Goal: Use online tool/utility: Utilize a website feature to perform a specific function

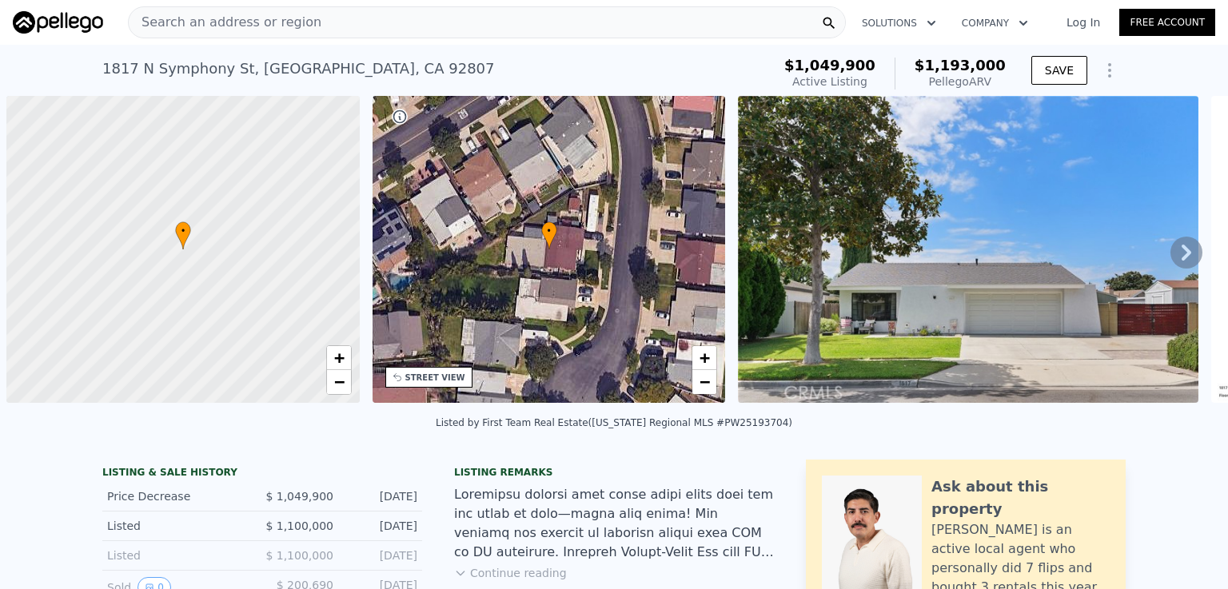
scroll to position [0, 6]
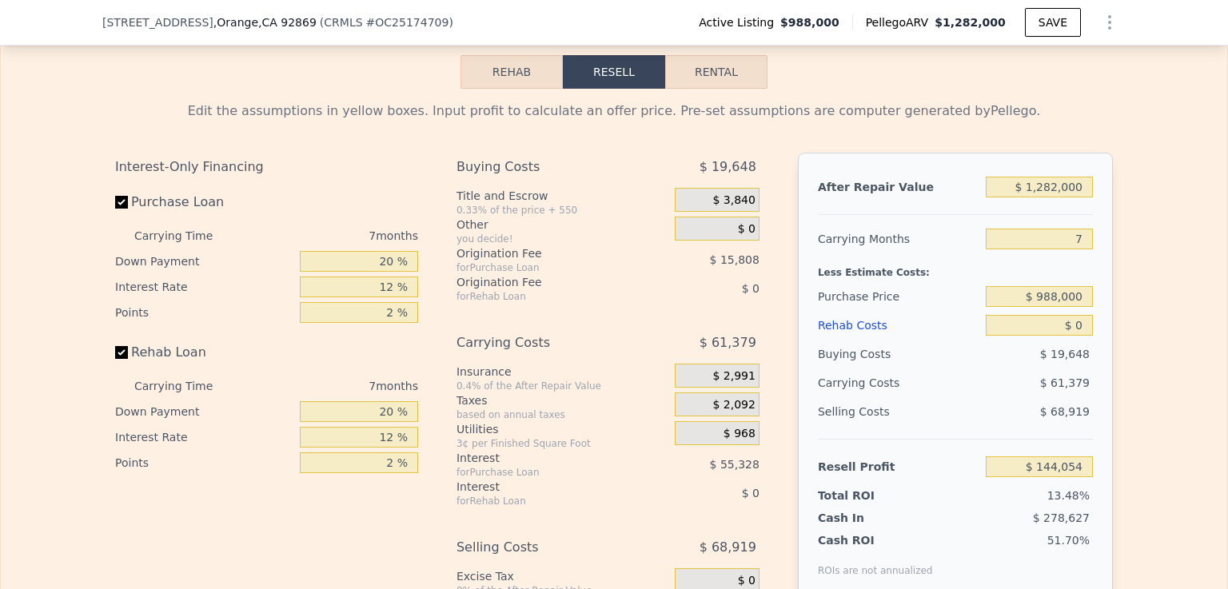
scroll to position [2467, 0]
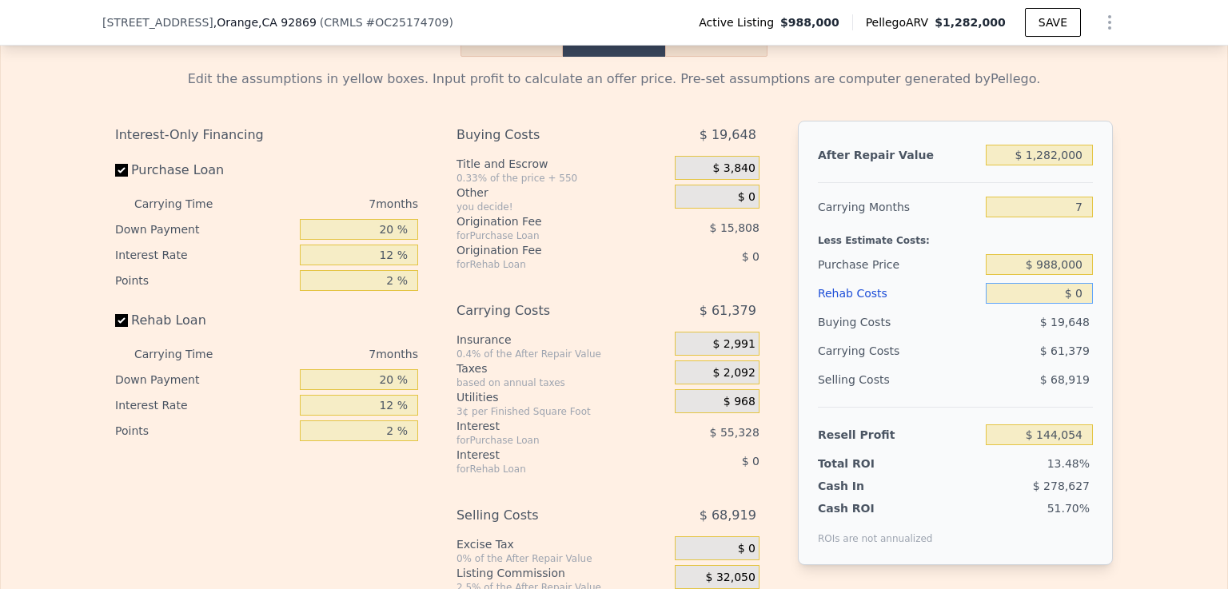
click at [1070, 304] on input "$ 0" at bounding box center [1039, 293] width 107 height 21
type input "$ 20"
type input "$ 144,034"
type input "$ 2,000"
type input "$ 141,910"
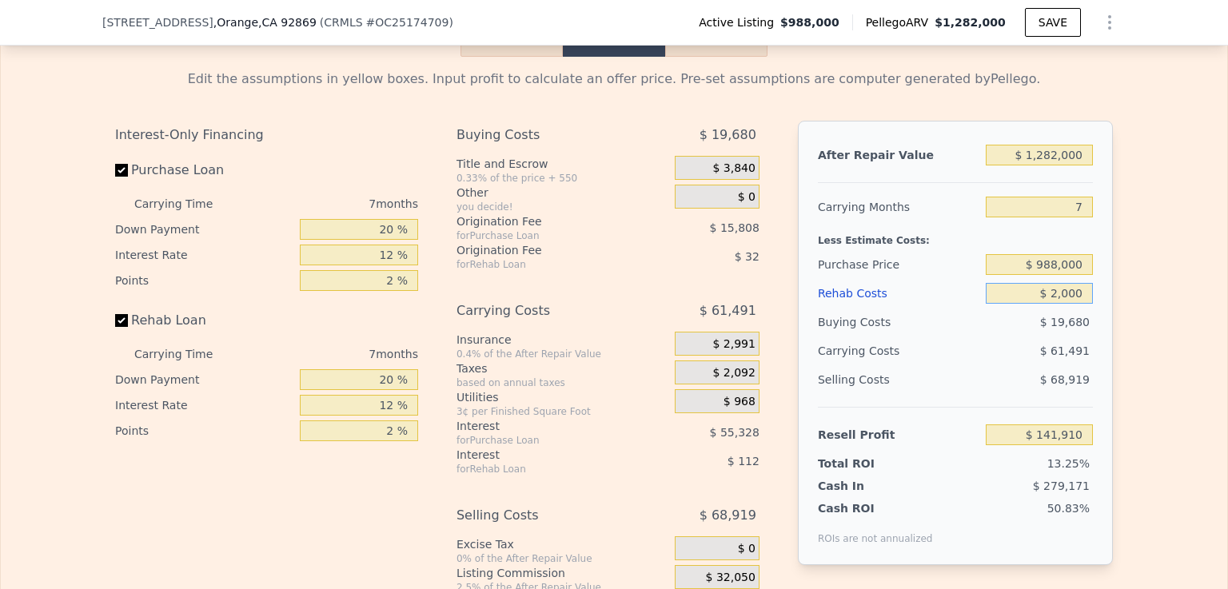
type input "$ 20,000"
type input "$ 122,614"
type input "$ 200,000"
type input "-$ 70,346"
type input "$ 200,000"
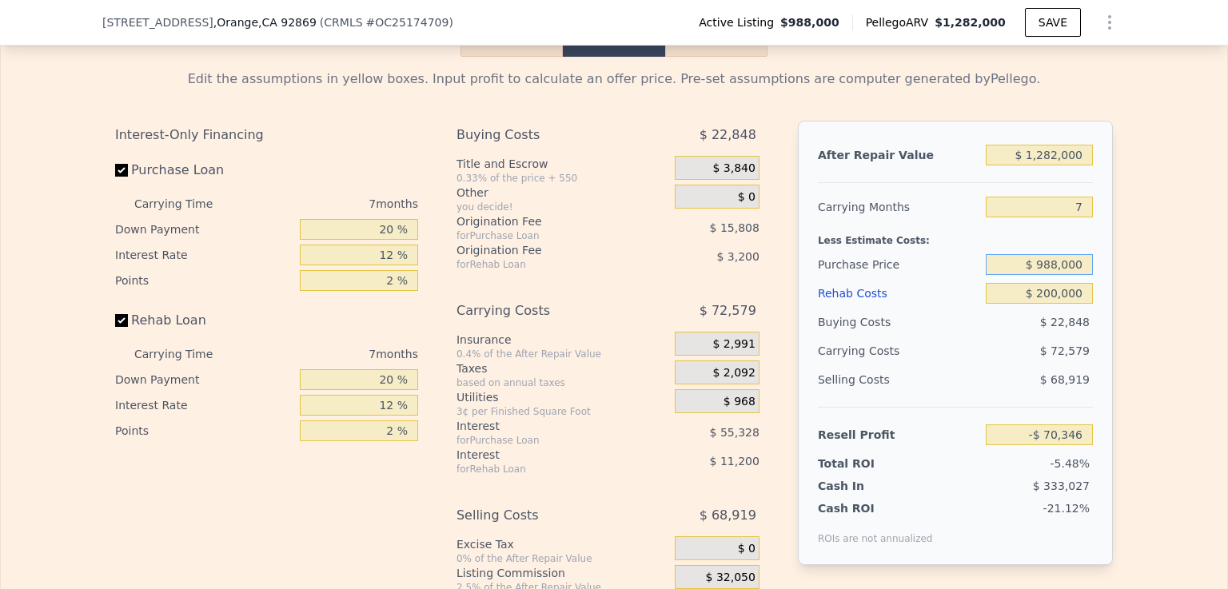
click at [1001, 273] on input "$ 988,000" at bounding box center [1039, 264] width 107 height 21
click at [115, 327] on input "Rehab Loan" at bounding box center [121, 320] width 13 height 13
checkbox input "false"
type input "-$ 55,946"
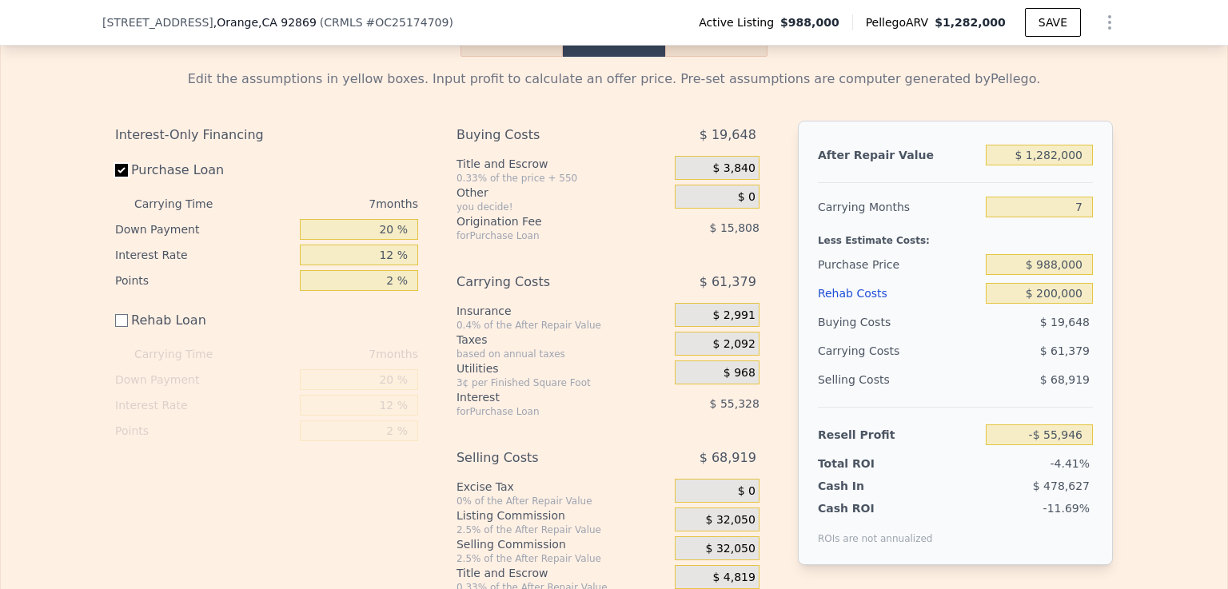
click at [115, 177] on input "Purchase Loan" at bounding box center [121, 170] width 13 height 13
checkbox input "false"
type input "$ 15,190"
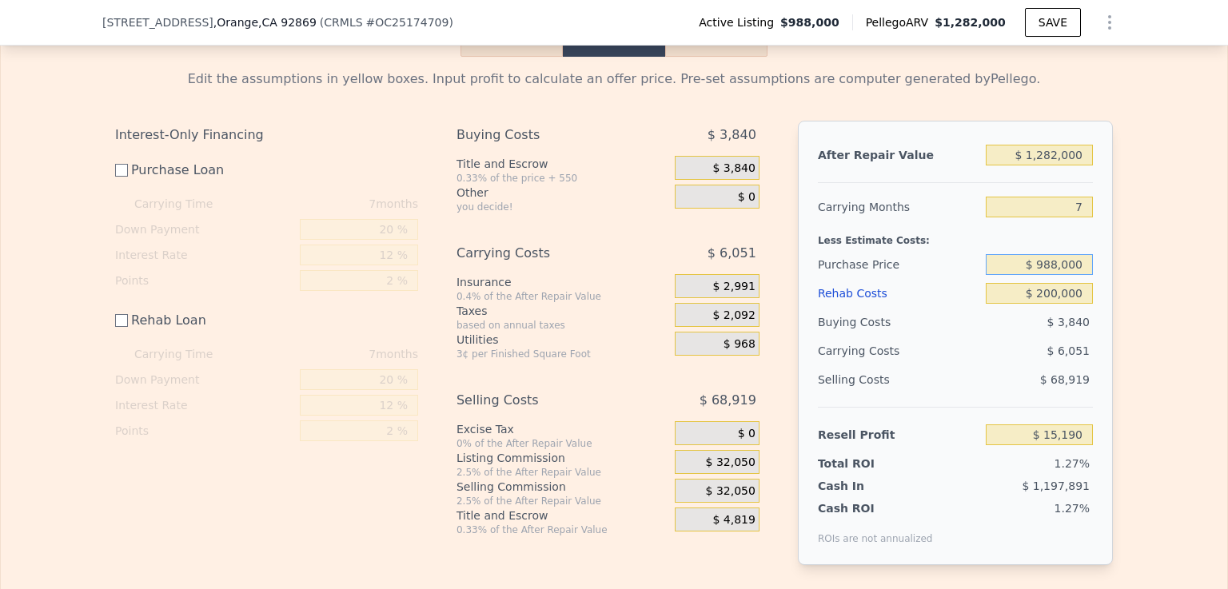
click at [1054, 275] on input "$ 988,000" at bounding box center [1039, 264] width 107 height 21
click at [1009, 275] on input "$ 870,000" at bounding box center [1039, 264] width 107 height 21
type input "$ 870,000"
click at [1009, 304] on input "$ 200,000" at bounding box center [1039, 293] width 107 height 21
type input "$ 133,583"
